Goal: Information Seeking & Learning: Learn about a topic

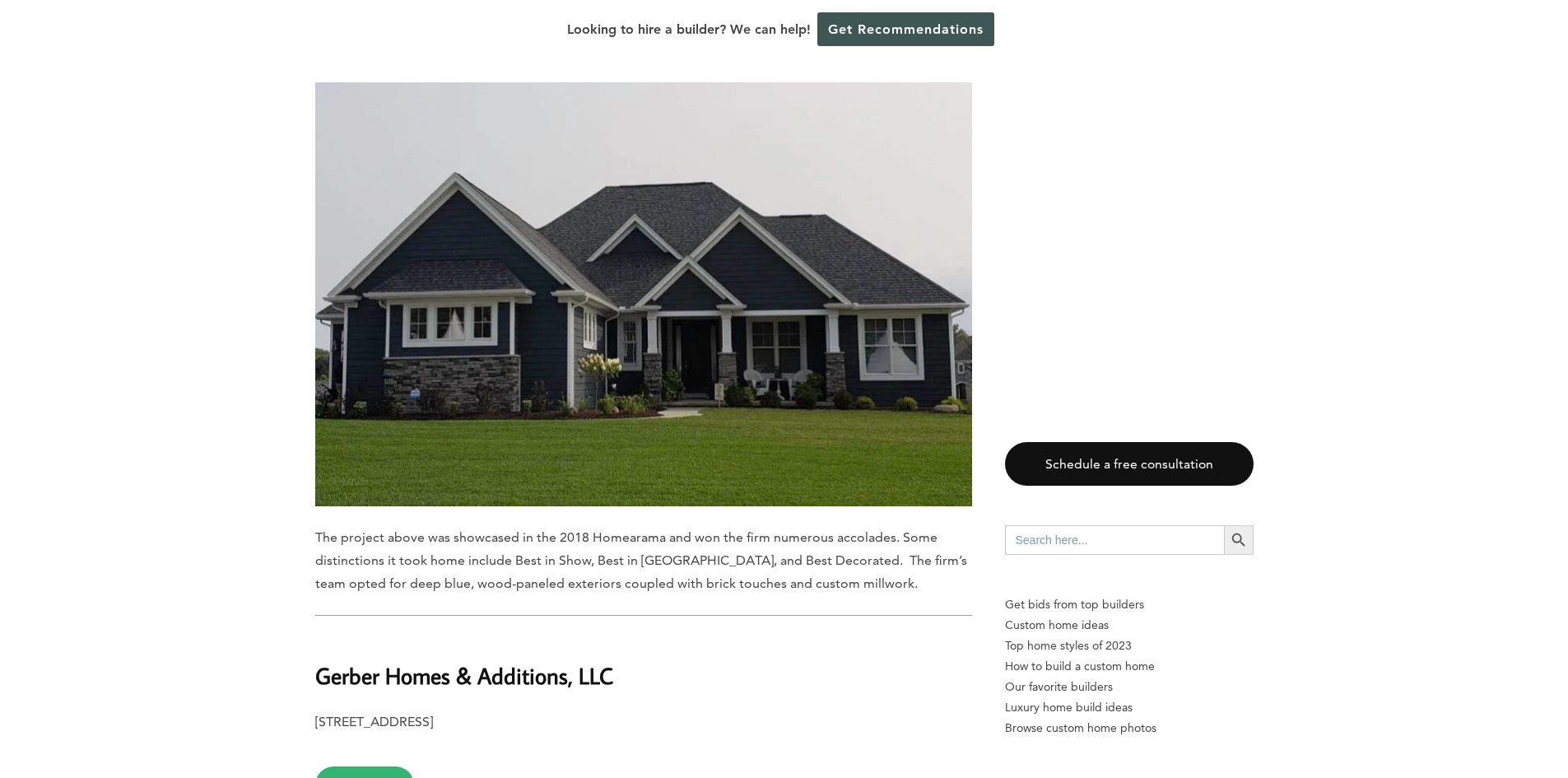
scroll to position [2552, 0]
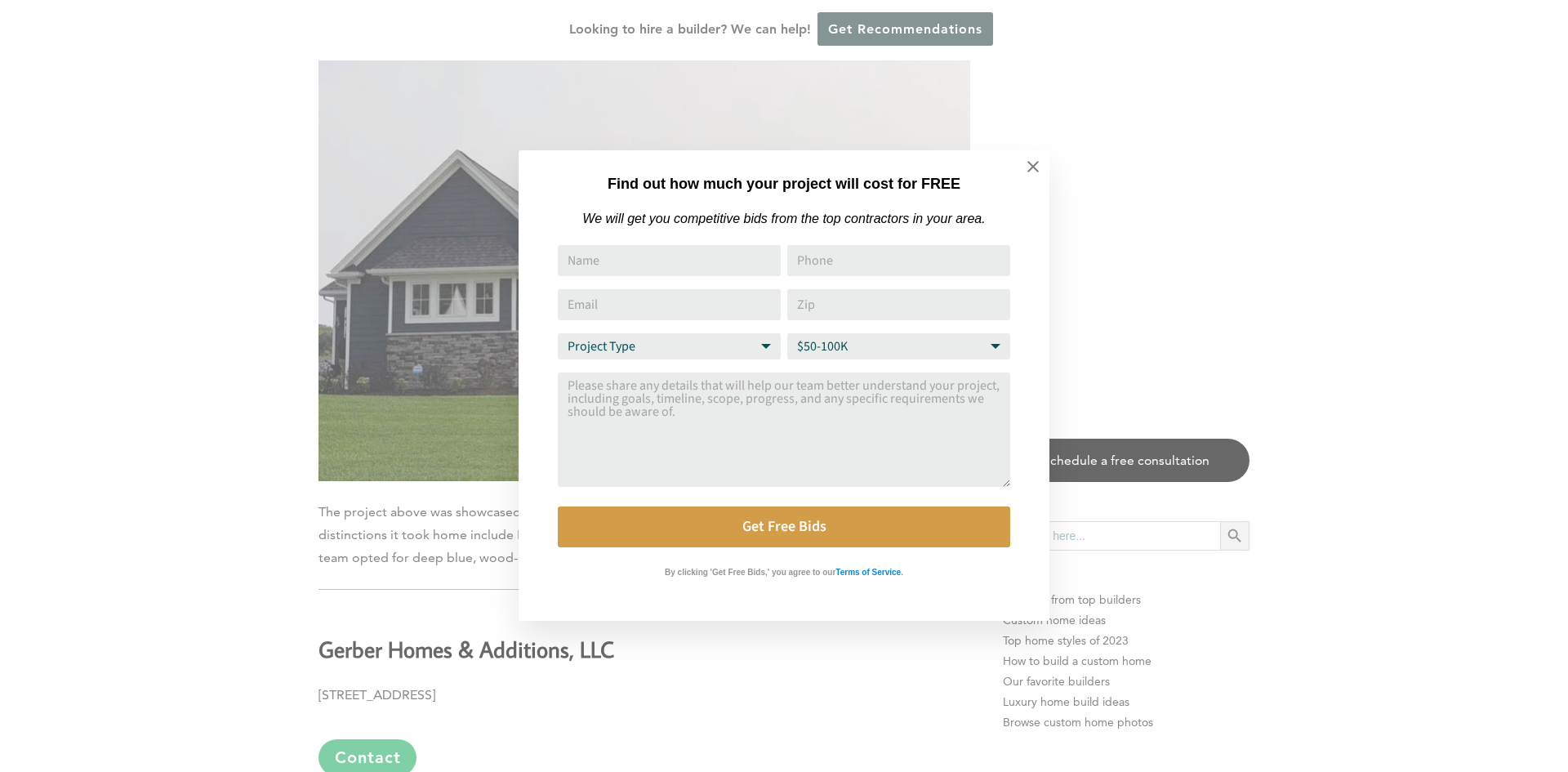
click at [991, 344] on select "Budget Range $50-100K $100-250K $250-500K More than $500K" at bounding box center [899, 346] width 223 height 26
select select "$100-250K"
click at [788, 334] on select "Budget Range $50-100K $100-250K $250-500K More than $500K" at bounding box center [899, 346] width 223 height 26
click at [764, 348] on select "Project Type Home Remodel Home Build Commercial Improvement Home Addition Other" at bounding box center [669, 346] width 223 height 26
select select "Home Build"
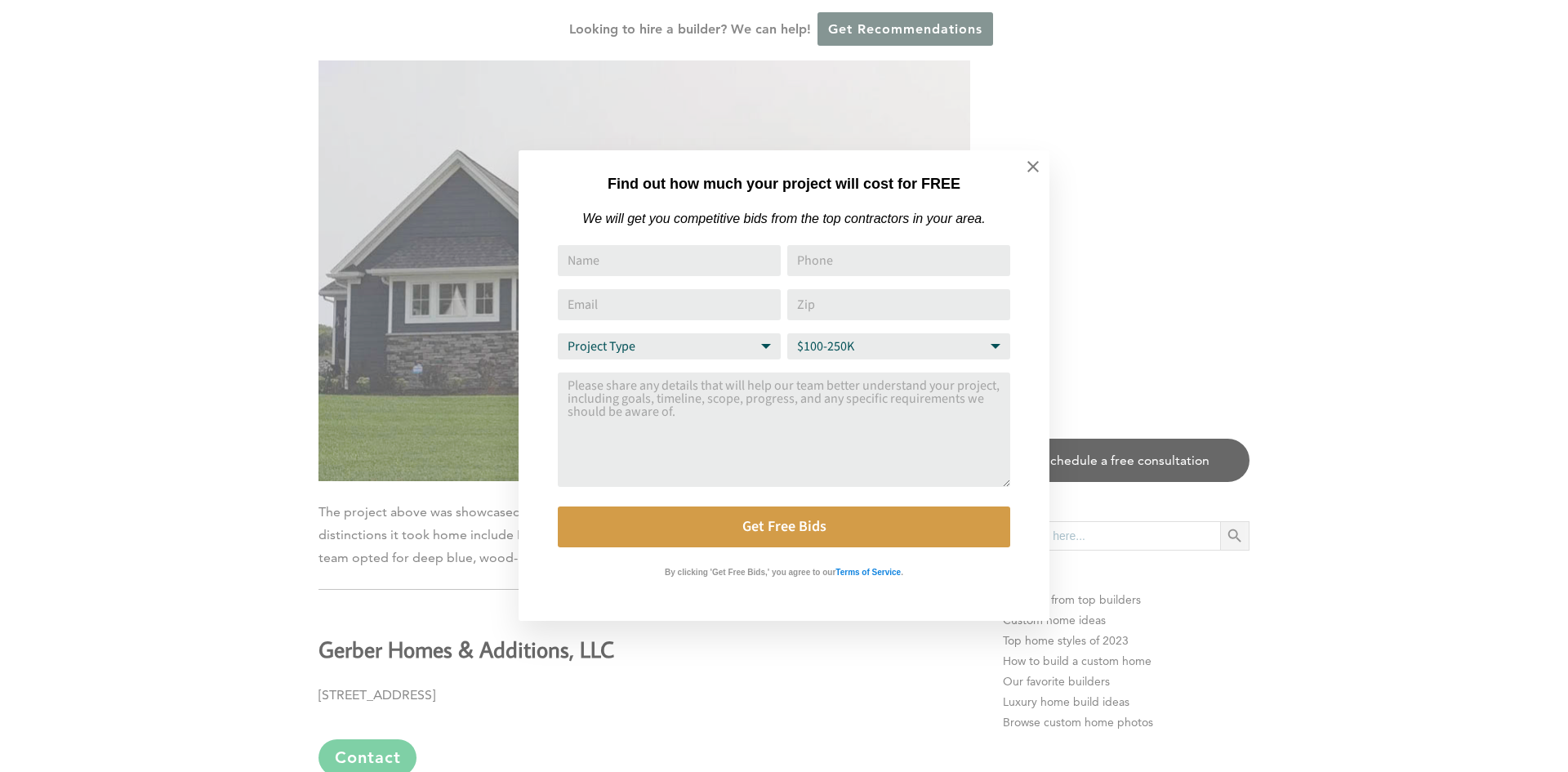
click at [557, 334] on select "Project Type Home Remodel Home Build Commercial Improvement Home Addition Other" at bounding box center [669, 346] width 223 height 26
click at [672, 255] on input "Name" at bounding box center [669, 260] width 223 height 31
click at [1027, 178] on button at bounding box center [1033, 166] width 57 height 57
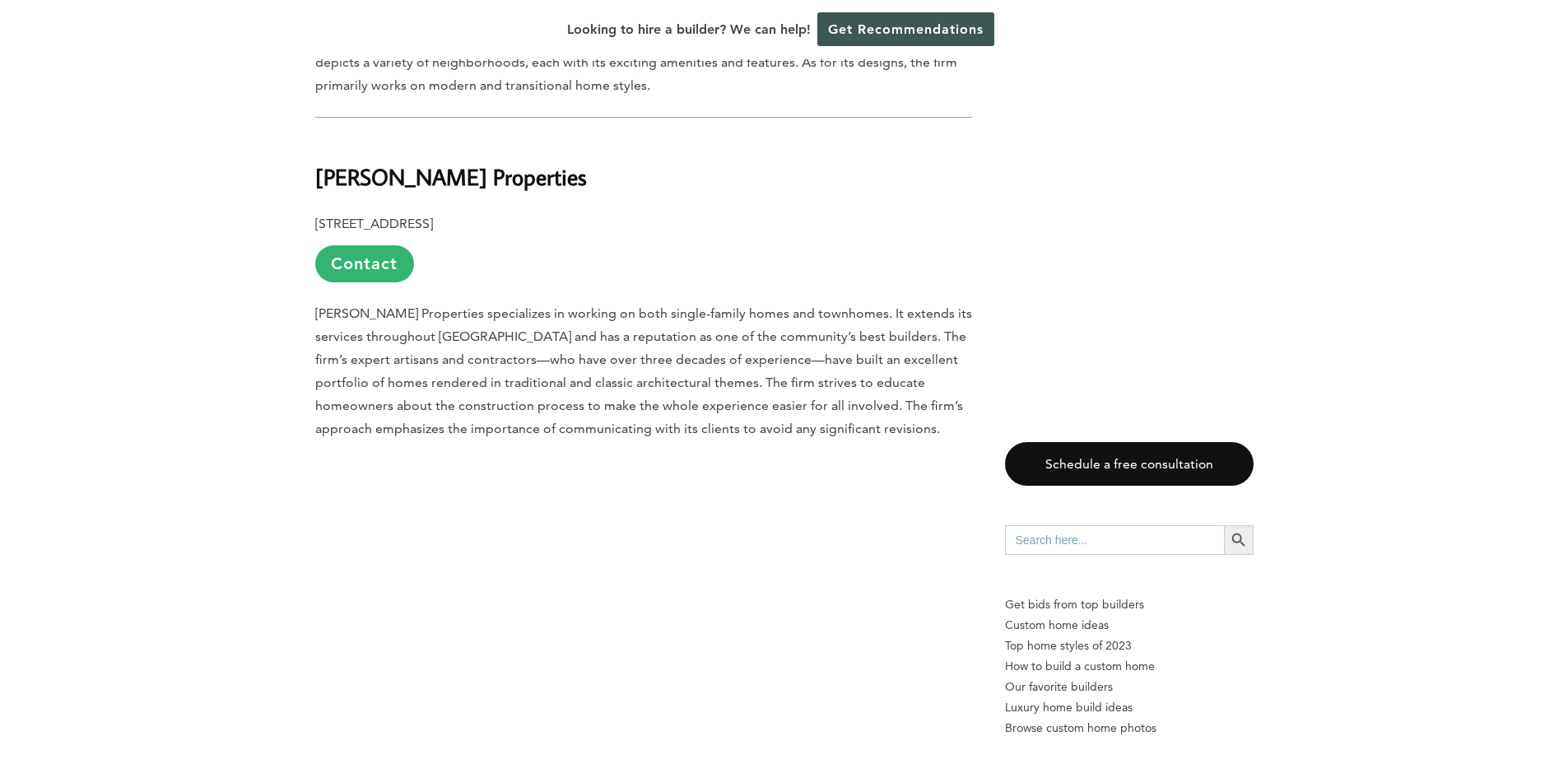
scroll to position [7737, 0]
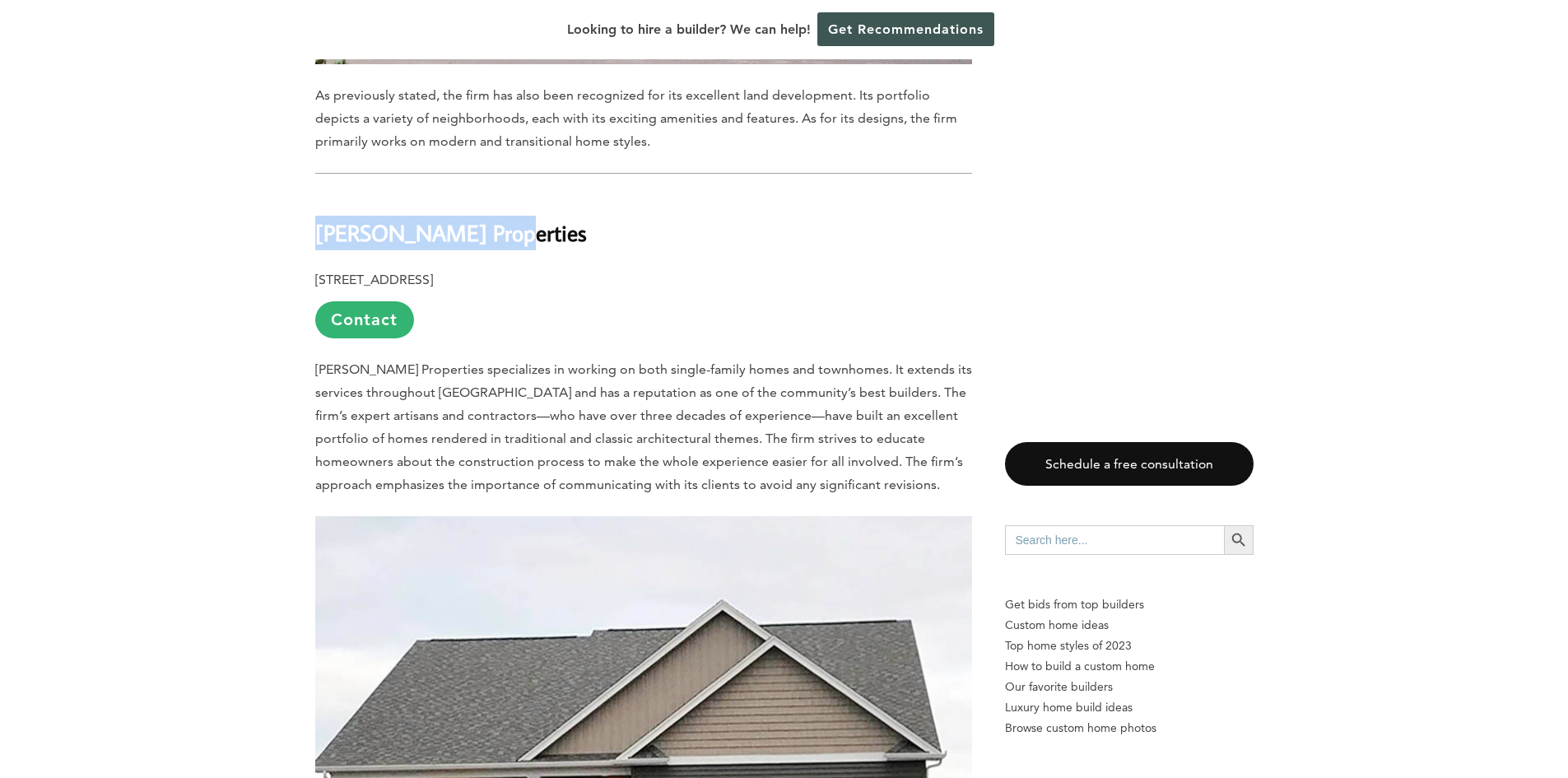
drag, startPoint x: 310, startPoint y: 117, endPoint x: 507, endPoint y: 127, distance: 197.3
copy b "[PERSON_NAME] Properties"
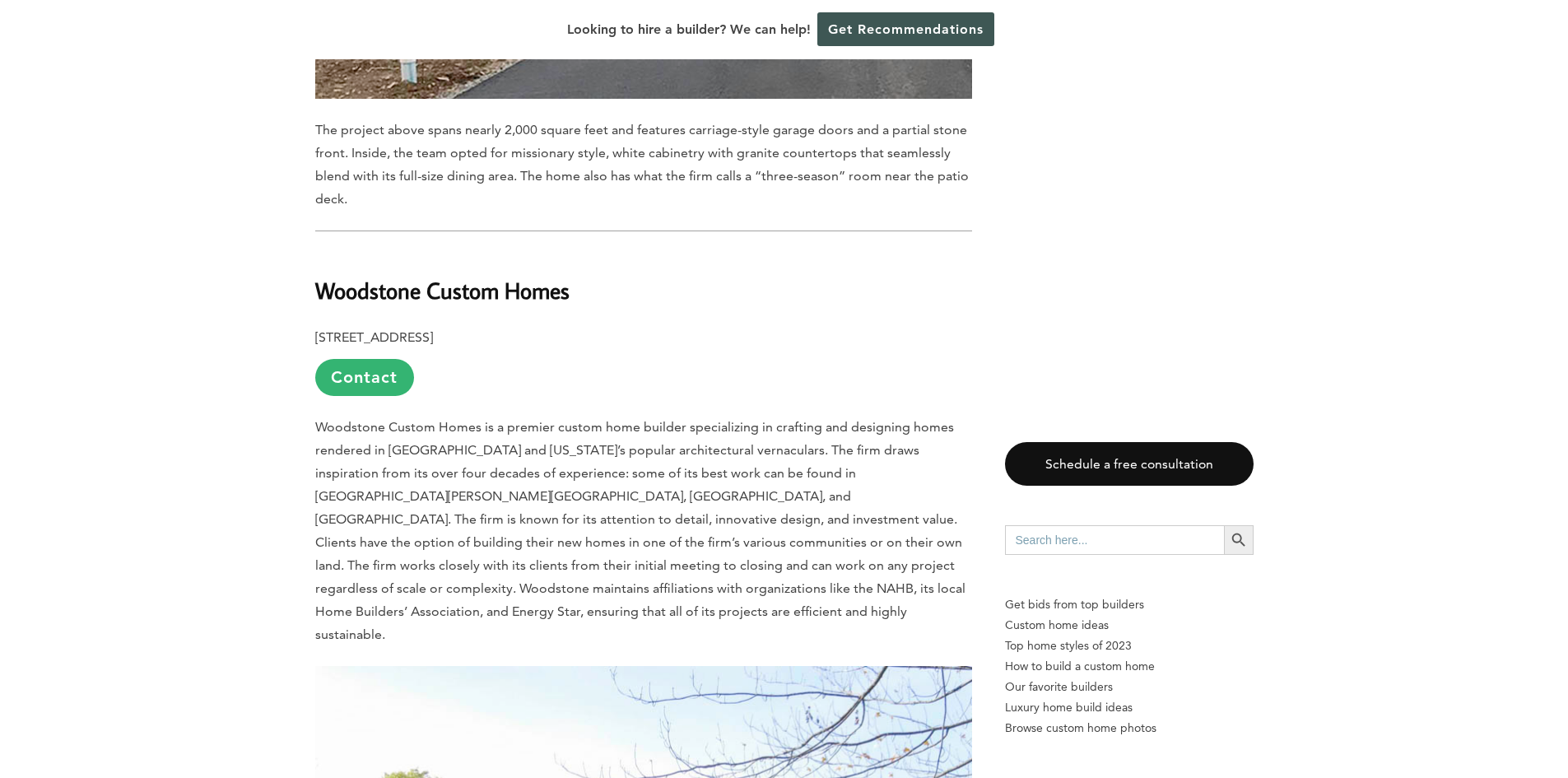
scroll to position [8643, 0]
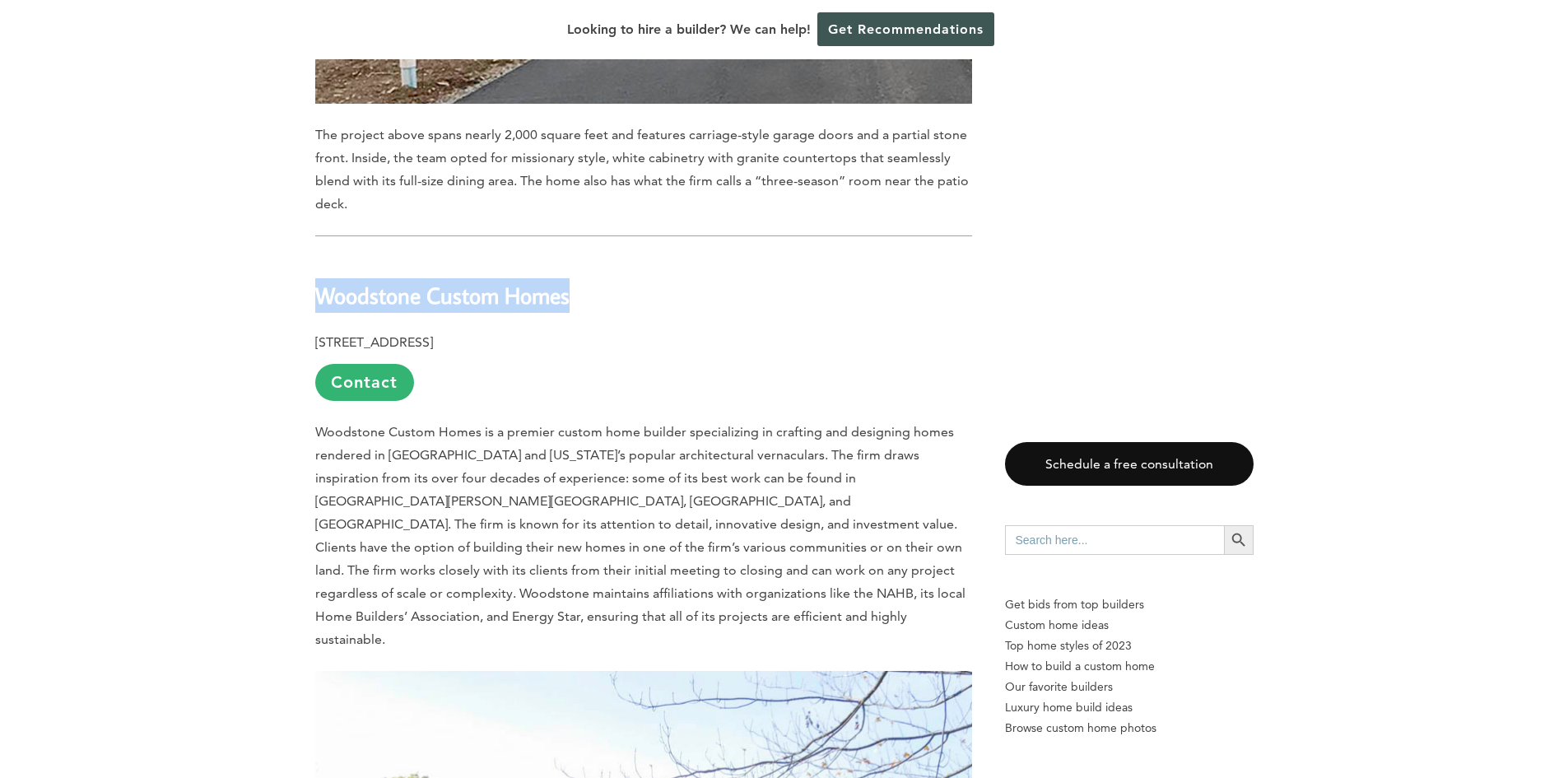
drag, startPoint x: 318, startPoint y: 190, endPoint x: 566, endPoint y: 186, distance: 248.0
click at [566, 281] on b "Woodstone Custom Homes" at bounding box center [442, 295] width 254 height 29
copy b "Woodstone Custom Homes"
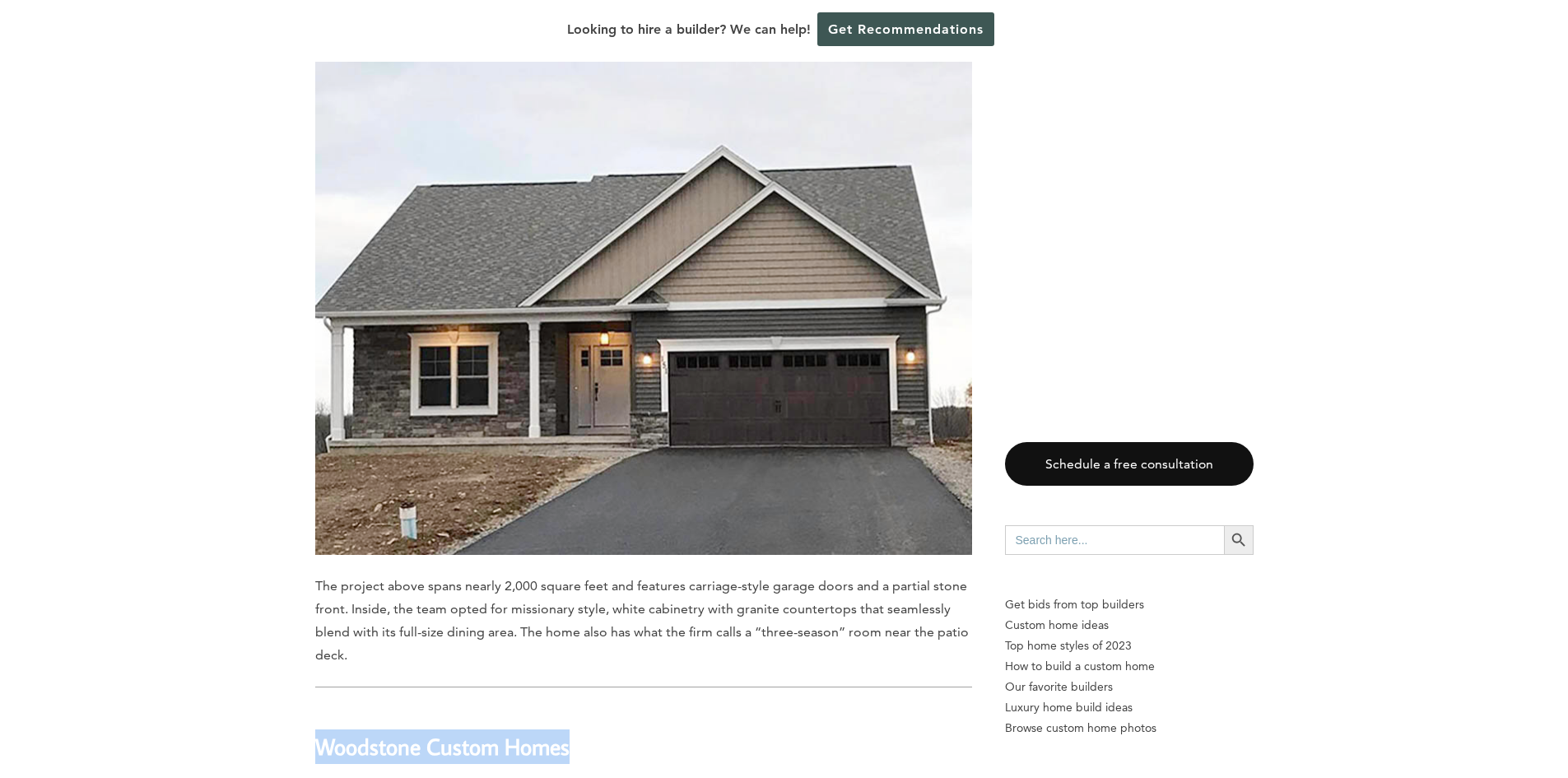
scroll to position [8231, 0]
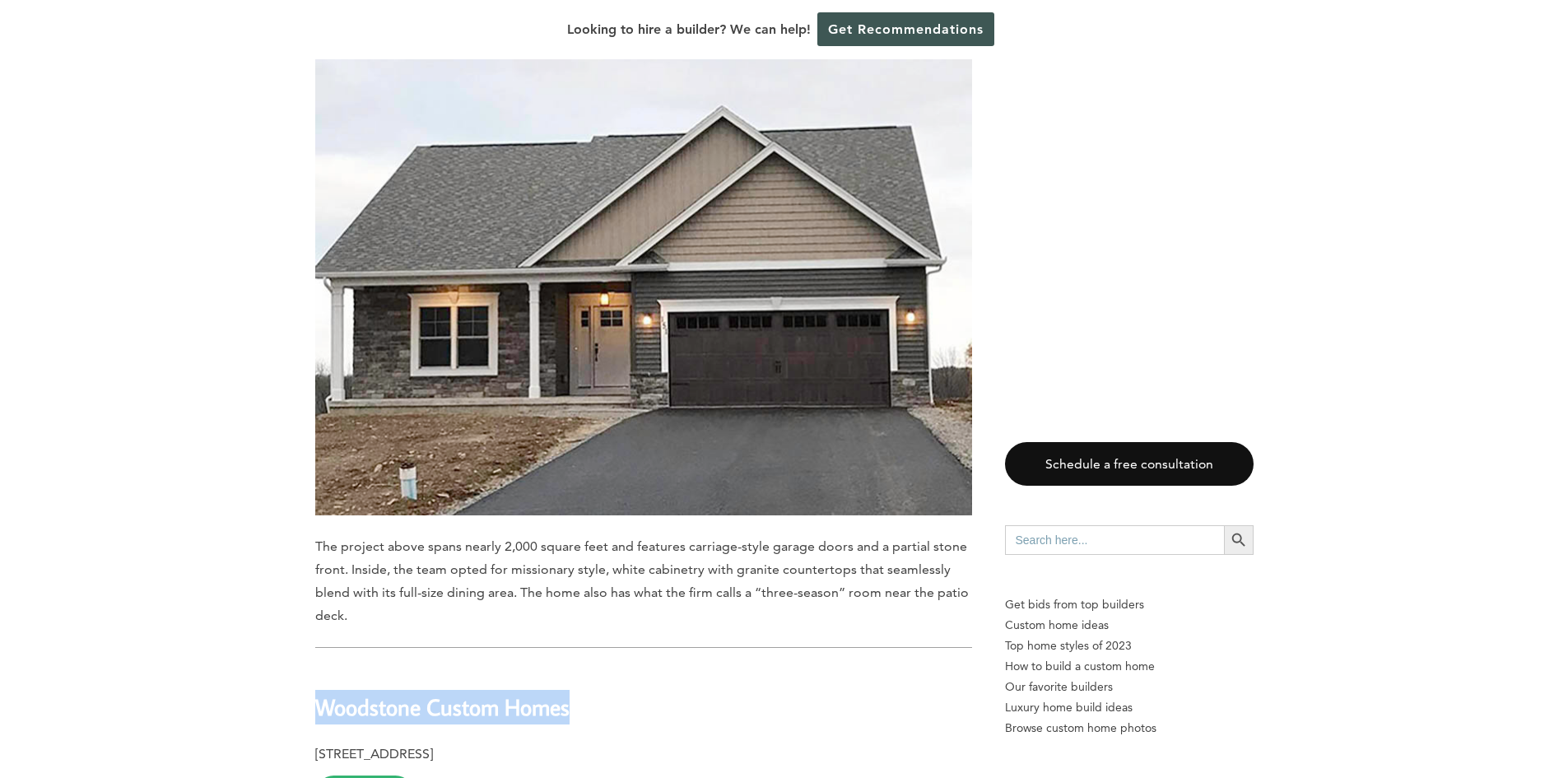
copy b "Woodstone Custom Homes"
